Goal: Task Accomplishment & Management: Use online tool/utility

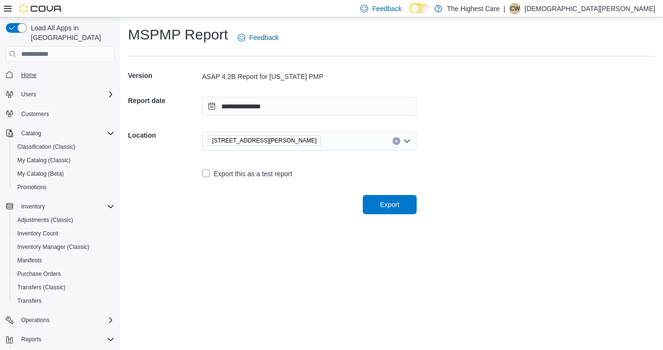
click at [36, 71] on span "Home" at bounding box center [28, 75] width 15 height 8
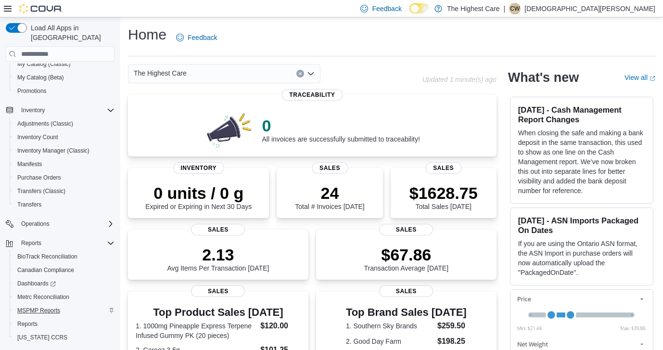
scroll to position [96, 0]
click at [30, 307] on span "MSPMP Reports" at bounding box center [38, 311] width 43 height 8
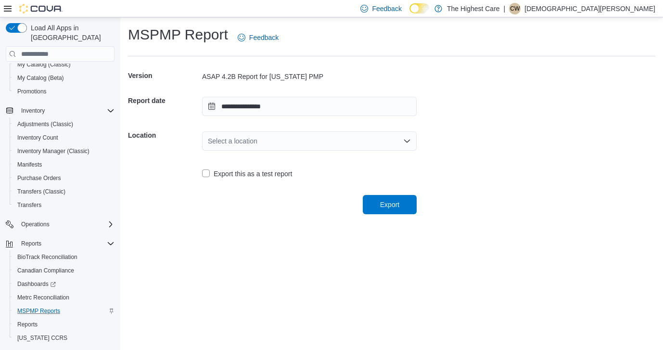
click at [246, 140] on div "Select a location" at bounding box center [309, 140] width 215 height 19
click at [233, 169] on span "[STREET_ADDRESS][PERSON_NAME]" at bounding box center [314, 171] width 191 height 10
click at [391, 198] on span "Export" at bounding box center [389, 203] width 42 height 19
